Goal: Task Accomplishment & Management: Use online tool/utility

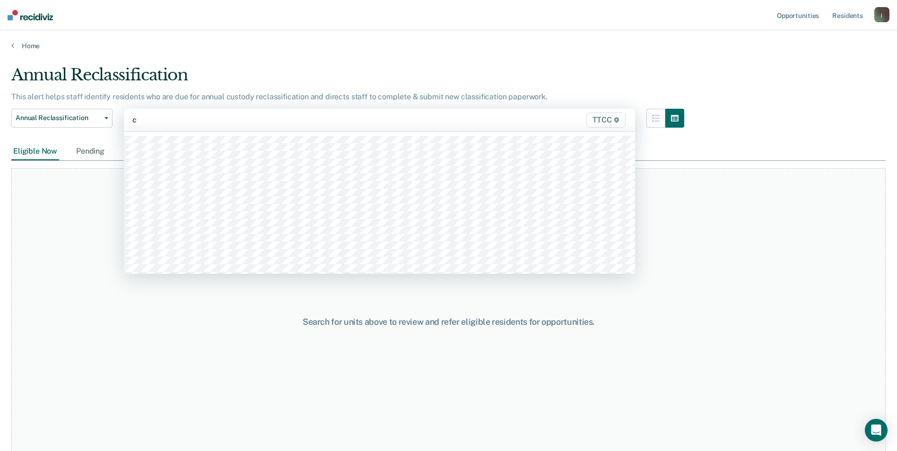
type input "ca"
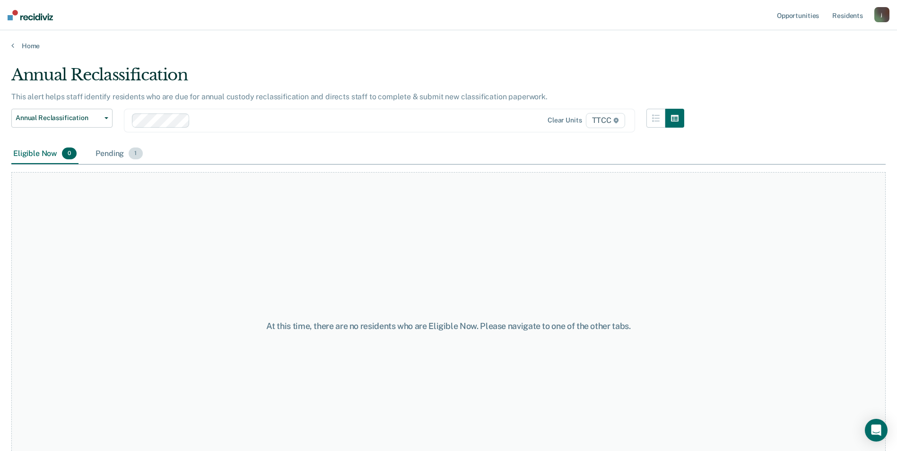
click at [111, 159] on div "Pending 1" at bounding box center [119, 154] width 51 height 21
